Goal: Find contact information: Obtain details needed to contact an individual or organization

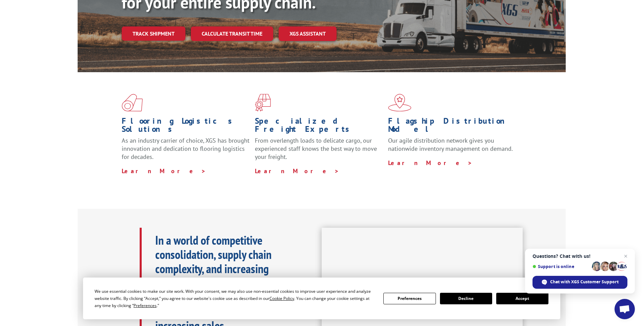
scroll to position [136, 0]
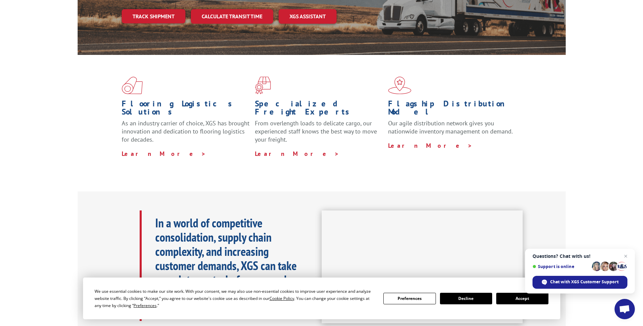
click at [516, 301] on button "Accept" at bounding box center [522, 299] width 52 height 12
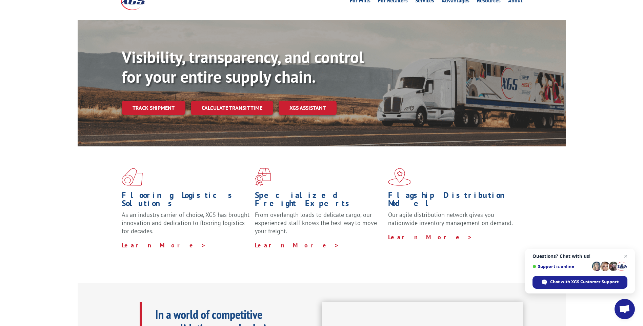
scroll to position [0, 0]
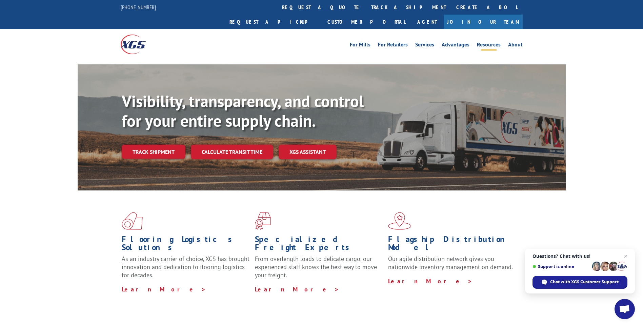
click at [493, 42] on link "Resources" at bounding box center [489, 45] width 24 height 7
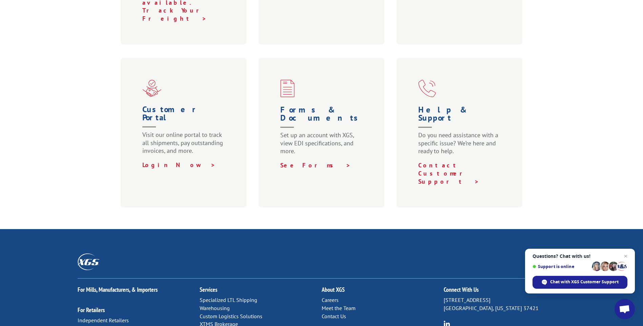
scroll to position [419, 0]
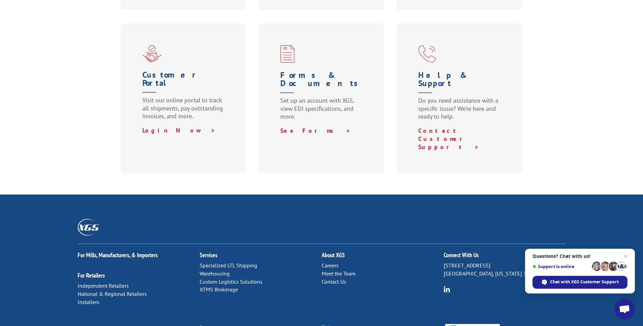
click at [332, 278] on link "Contact Us" at bounding box center [334, 281] width 24 height 7
